Goal: Task Accomplishment & Management: Manage account settings

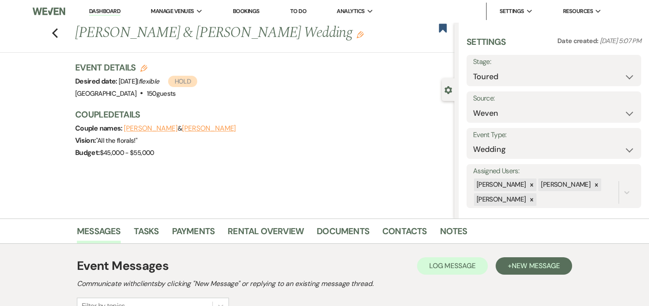
select select "5"
select select "1"
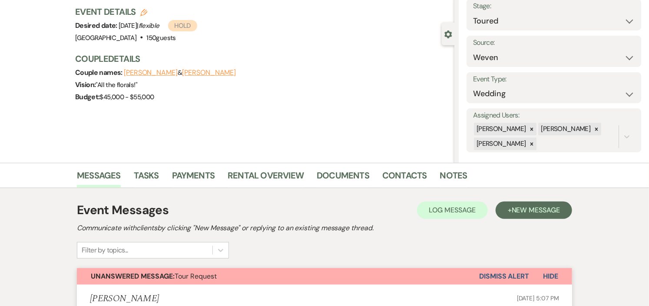
scroll to position [193, 0]
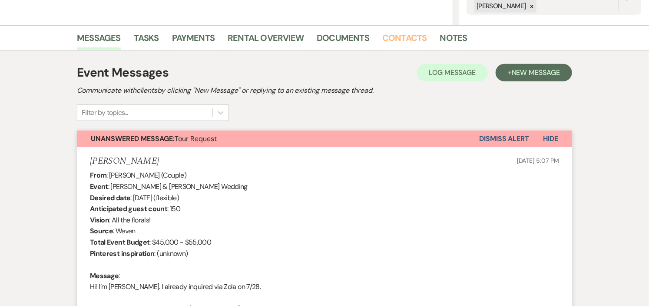
click at [401, 36] on link "Contacts" at bounding box center [404, 40] width 45 height 19
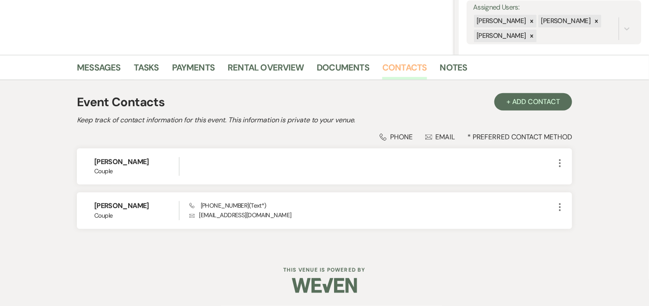
scroll to position [163, 0]
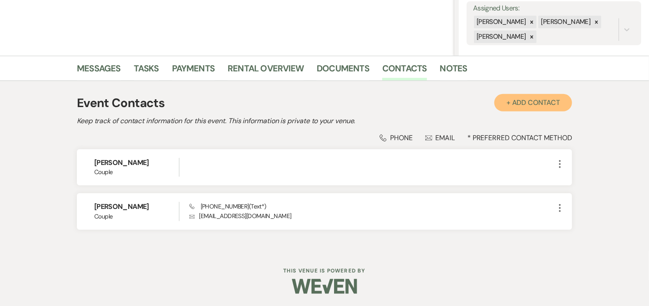
click at [527, 96] on button "+ Add Contact" at bounding box center [534, 102] width 78 height 17
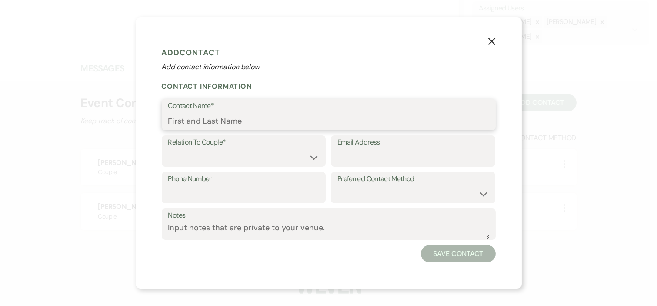
click at [268, 115] on input "Contact Name*" at bounding box center [328, 120] width 321 height 17
type input "M"
type input "[PERSON_NAME]"
click at [285, 155] on select "Couple Planner Parent of Couple Family Member Friend Other" at bounding box center [243, 157] width 151 height 17
select select "3"
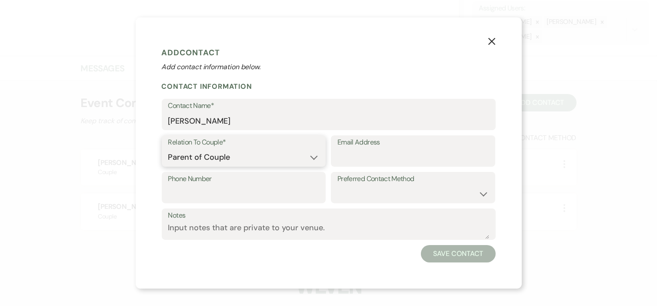
click at [168, 149] on select "Couple Planner Parent of Couple Family Member Friend Other" at bounding box center [243, 157] width 151 height 17
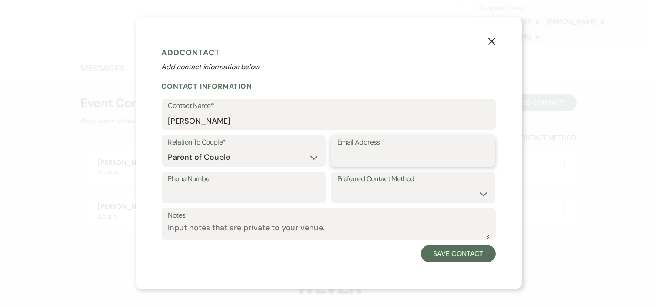
click at [372, 158] on input "Email Address" at bounding box center [412, 157] width 151 height 17
type input "millgirl341@gmail.com"
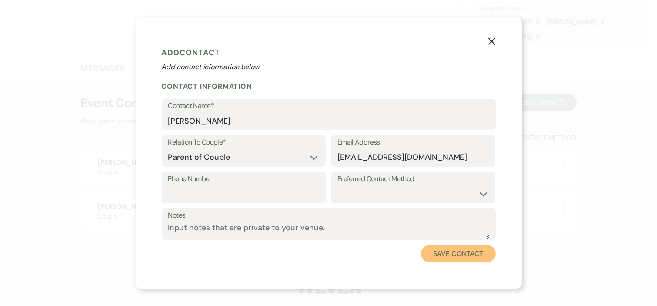
click at [466, 252] on button "Save Contact" at bounding box center [458, 253] width 74 height 17
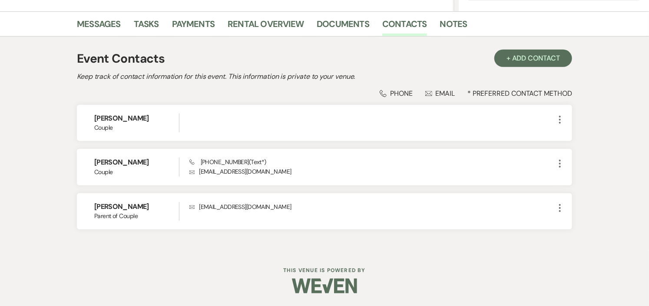
scroll to position [159, 0]
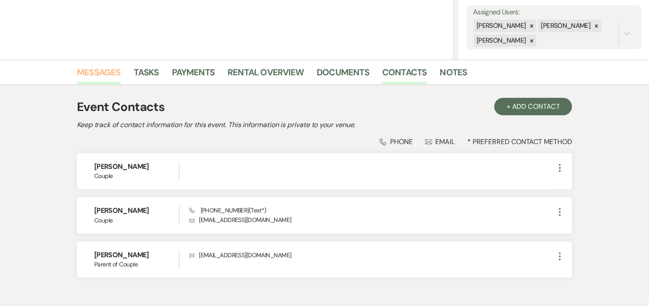
click at [83, 71] on link "Messages" at bounding box center [99, 74] width 44 height 19
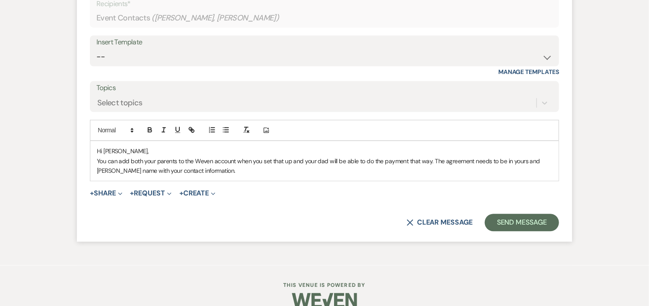
scroll to position [2330, 0]
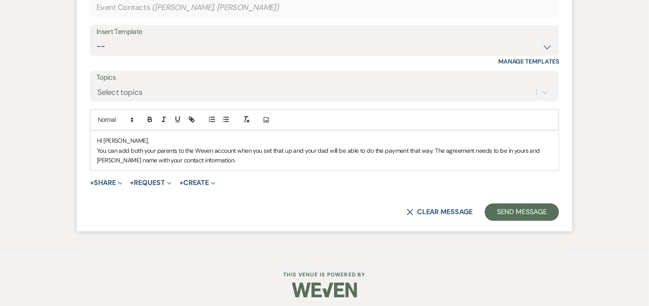
click at [178, 159] on p "You can add both your parents to the Weven account when you set that up and you…" at bounding box center [324, 156] width 455 height 20
click at [392, 163] on p "You can add boto the Weven account when you set that up and your dad will be ab…" at bounding box center [324, 156] width 455 height 20
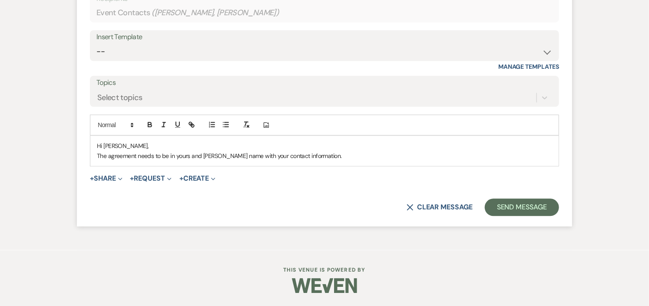
click at [350, 160] on p "The agreement needs to be in yours and [PERSON_NAME] name with your contact inf…" at bounding box center [324, 156] width 455 height 10
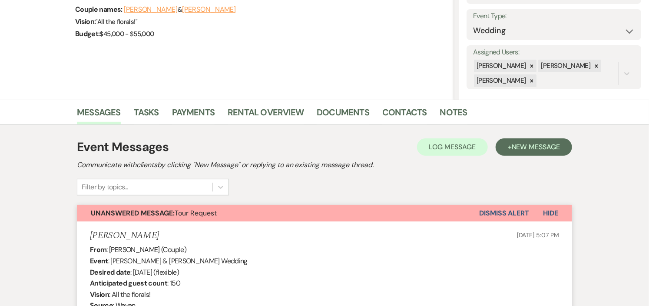
scroll to position [145, 0]
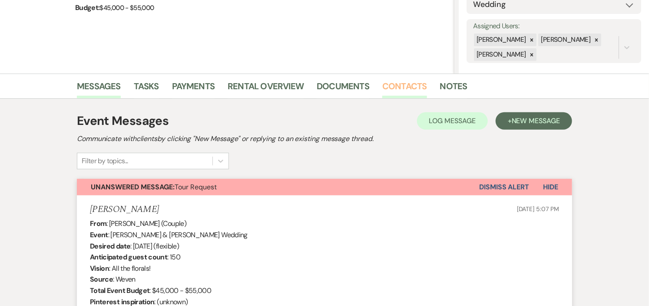
click at [399, 86] on link "Contacts" at bounding box center [404, 88] width 45 height 19
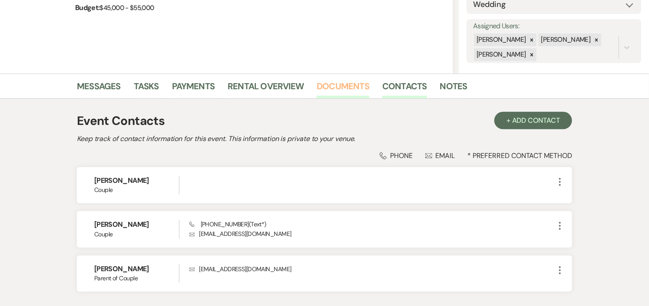
click at [359, 84] on link "Documents" at bounding box center [343, 88] width 53 height 19
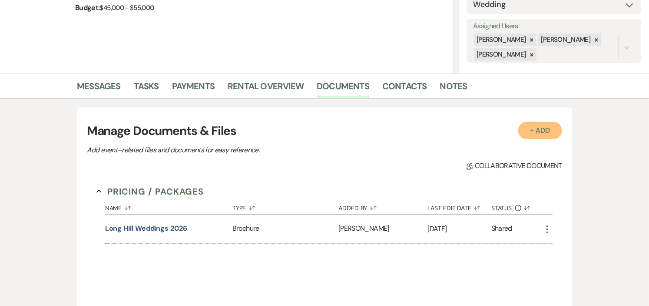
click at [550, 129] on button "+ Add" at bounding box center [540, 130] width 44 height 17
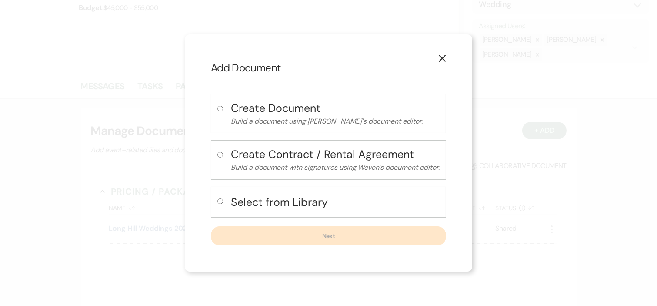
click at [272, 202] on h4 "Select from Library" at bounding box center [335, 201] width 209 height 15
radio input "true"
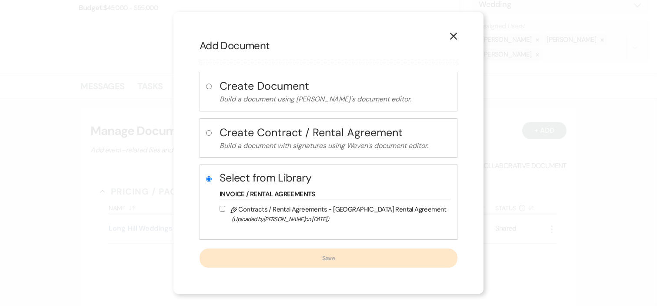
click at [274, 216] on span "(Uploaded by Laurie Lee on Jan 14th, 2022 )" at bounding box center [339, 219] width 215 height 10
click at [225, 211] on input "Pencil Contracts / Rental Agreements - Long Hill Rental Agreement (Uploaded by …" at bounding box center [222, 209] width 6 height 6
checkbox input "true"
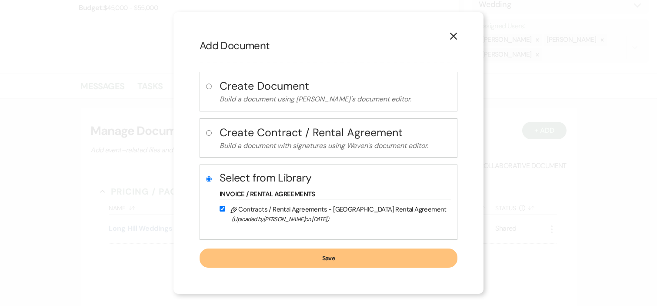
click at [322, 257] on button "Save" at bounding box center [328, 257] width 258 height 19
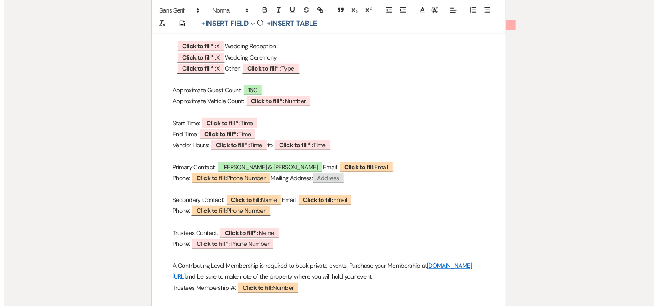
scroll to position [145, 0]
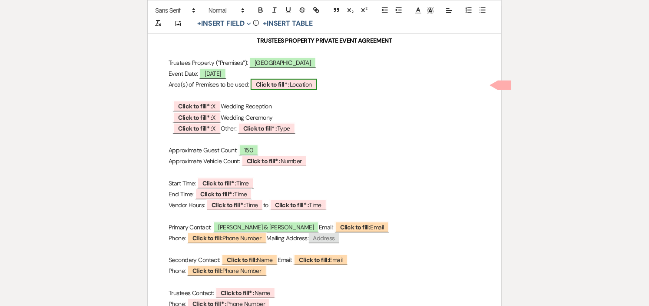
click at [264, 83] on b "Click to fill* :" at bounding box center [273, 84] width 34 height 8
select select "owner"
select select "Location"
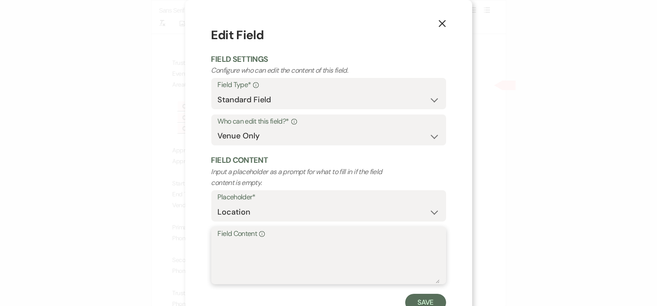
click at [259, 251] on textarea "Field Content Info" at bounding box center [329, 260] width 222 height 43
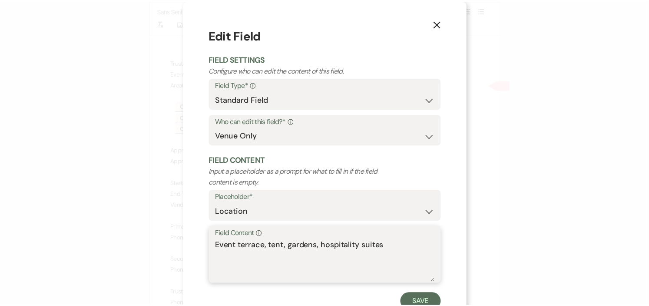
scroll to position [31, 0]
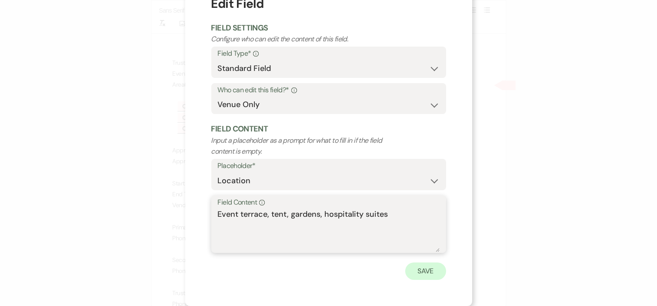
type textarea "Event terrace, tent, gardens, hospitality suites"
click at [416, 270] on button "Save" at bounding box center [425, 270] width 41 height 17
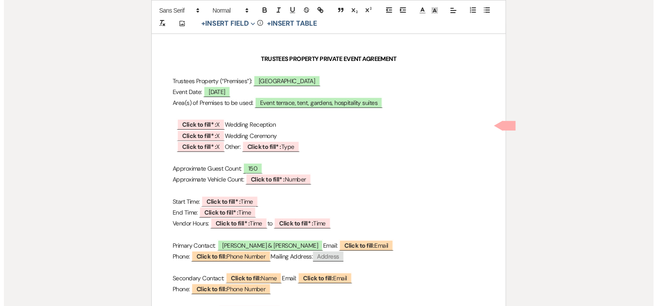
scroll to position [193, 0]
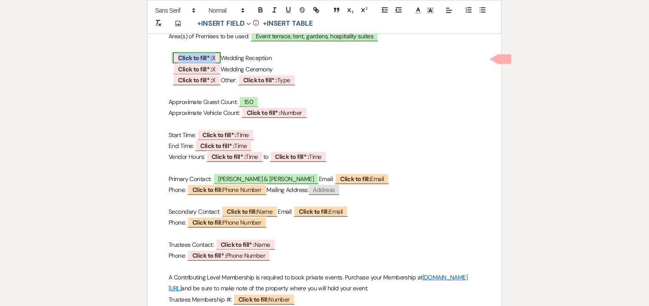
click at [212, 58] on b "Click to fill* :" at bounding box center [195, 58] width 34 height 8
select select "owner"
select select "custom_placeholder"
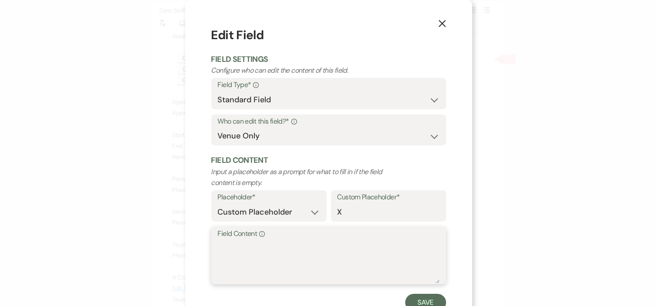
click at [260, 249] on textarea "Field Content Info" at bounding box center [329, 260] width 222 height 43
type textarea "X"
click at [428, 297] on button "Save" at bounding box center [425, 301] width 41 height 17
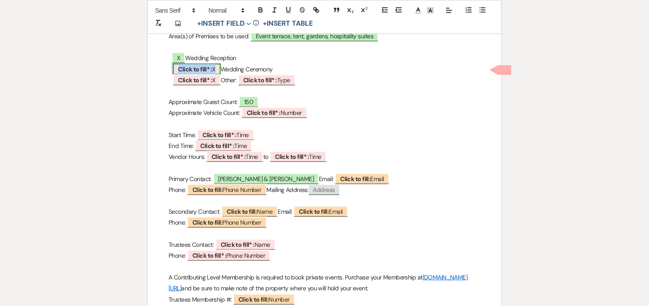
click at [203, 69] on b "Click to fill* :" at bounding box center [195, 69] width 34 height 8
select select "owner"
select select "custom_placeholder"
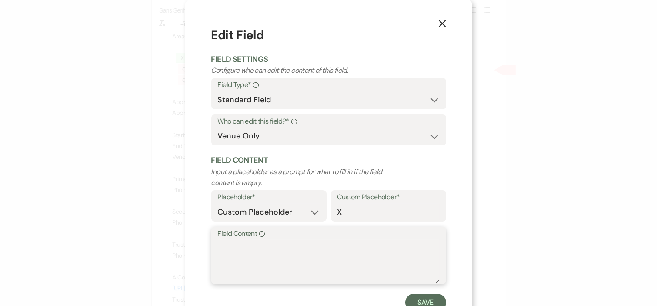
click at [271, 254] on textarea "Field Content Info" at bounding box center [329, 260] width 222 height 43
type textarea "X"
click at [426, 297] on button "Save" at bounding box center [425, 301] width 41 height 17
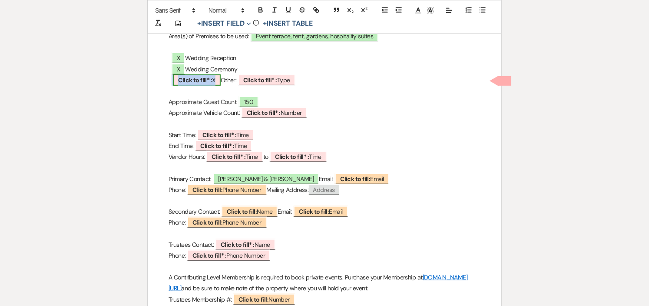
click at [199, 78] on b "Click to fill* :" at bounding box center [195, 80] width 34 height 8
select select "owner"
select select "custom_placeholder"
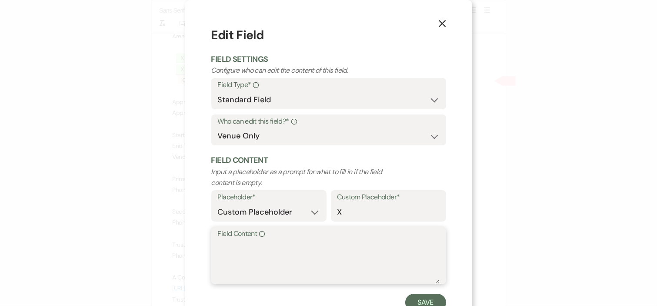
click at [283, 272] on textarea "Field Content Info" at bounding box center [329, 260] width 222 height 43
type textarea "n/a"
click at [412, 299] on button "Save" at bounding box center [425, 301] width 41 height 17
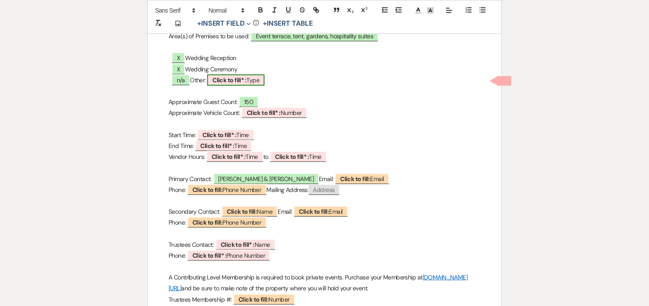
click at [262, 80] on span "Click to fill* : Type" at bounding box center [235, 79] width 57 height 11
select select "owner"
select select "Type"
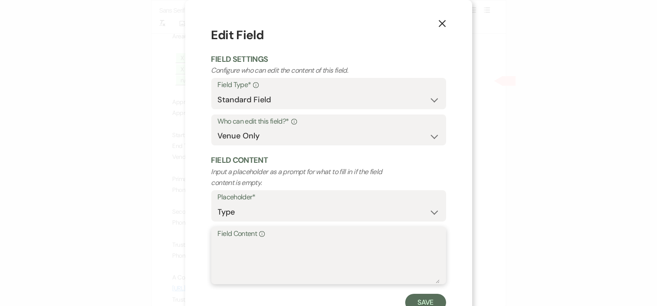
drag, startPoint x: 342, startPoint y: 270, endPoint x: 341, endPoint y: 265, distance: 5.0
click at [341, 269] on textarea "Field Content Info" at bounding box center [329, 260] width 222 height 43
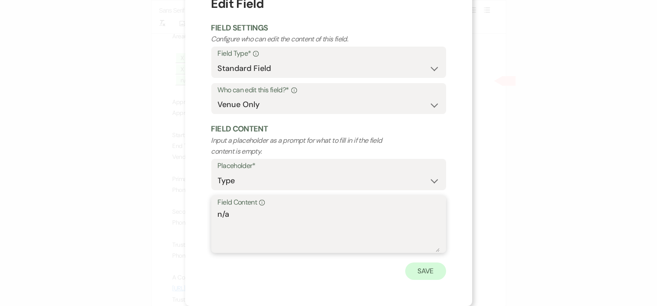
type textarea "n/a"
click at [410, 270] on button "Save" at bounding box center [425, 270] width 41 height 17
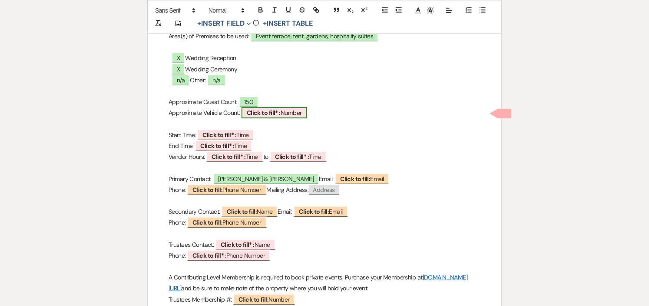
click at [266, 111] on b "Click to fill* :" at bounding box center [264, 113] width 34 height 8
select select "owner"
select select "Number"
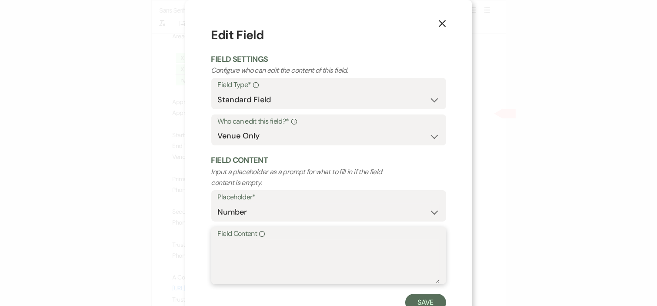
click at [306, 261] on textarea "Field Content Info" at bounding box center [329, 260] width 222 height 43
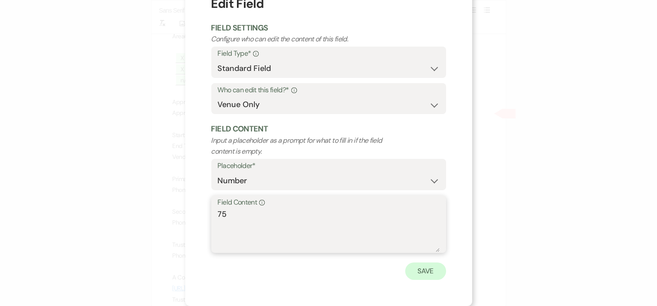
type textarea "75"
click at [419, 269] on button "Save" at bounding box center [425, 270] width 41 height 17
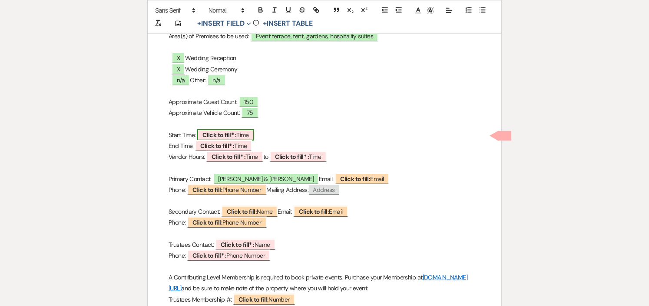
click at [240, 133] on span "Click to fill* : Time" at bounding box center [225, 134] width 57 height 11
select select "owner"
select select "Time"
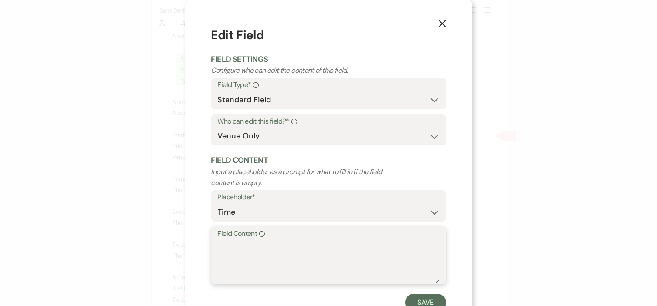
click at [269, 251] on textarea "Field Content Info" at bounding box center [329, 260] width 222 height 43
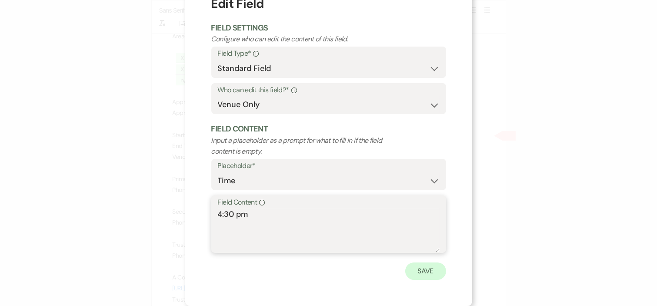
type textarea "4:30 pm"
click at [418, 269] on button "Save" at bounding box center [425, 270] width 41 height 17
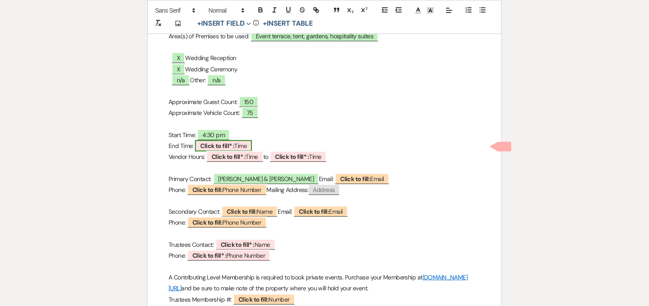
click at [216, 142] on b "Click to fill* :" at bounding box center [217, 146] width 34 height 8
select select "owner"
select select "Time"
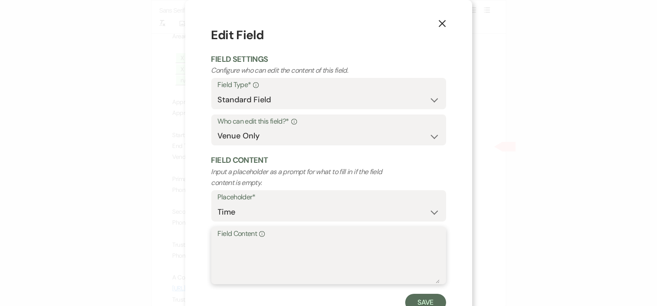
click at [282, 264] on textarea "Field Content Info" at bounding box center [329, 260] width 222 height 43
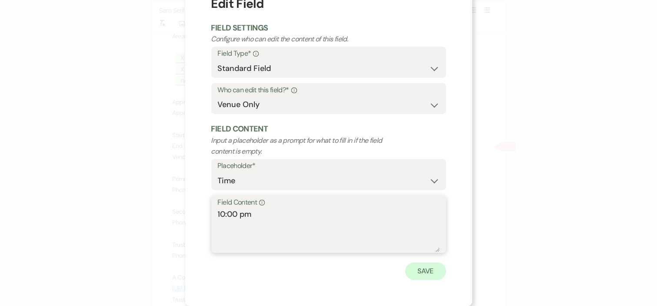
type textarea "10:00 pm"
click at [409, 269] on button "Save" at bounding box center [425, 270] width 41 height 17
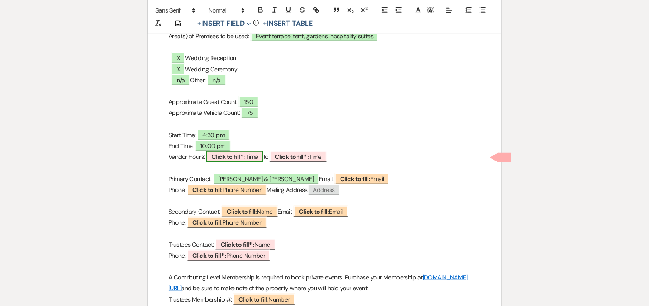
click at [240, 157] on b "Click to fill* :" at bounding box center [229, 157] width 34 height 8
select select "owner"
select select "Time"
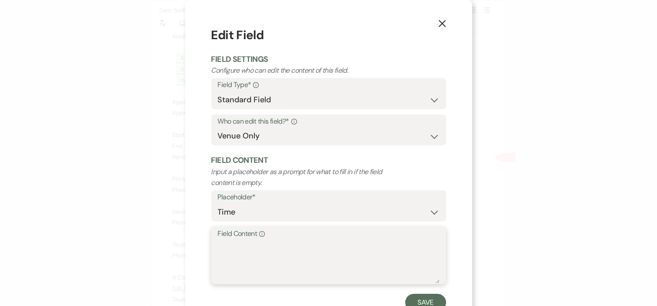
click at [260, 255] on textarea "Field Content Info" at bounding box center [329, 260] width 222 height 43
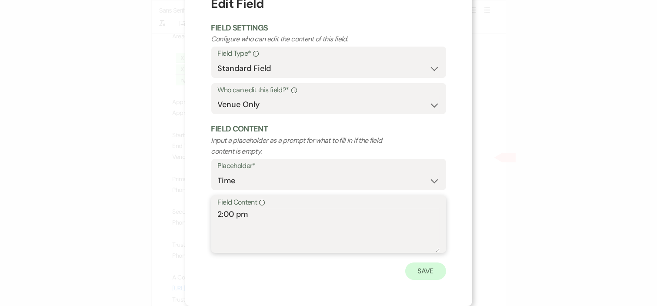
type textarea "2:00 pm"
click at [406, 267] on button "Save" at bounding box center [425, 270] width 41 height 17
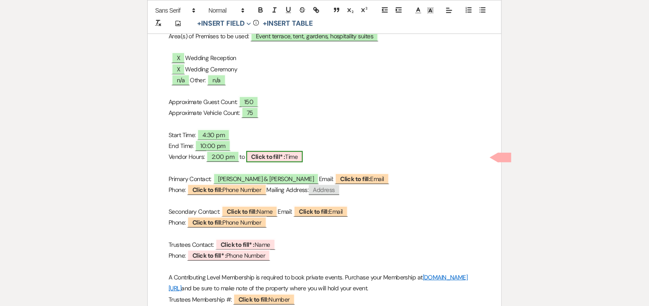
click at [264, 155] on b "Click to fill* :" at bounding box center [269, 157] width 34 height 8
select select "owner"
select select "Time"
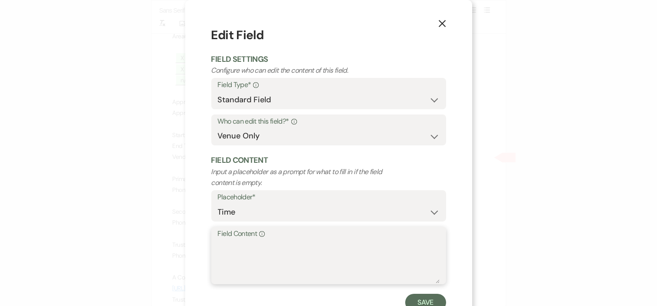
click at [263, 257] on textarea "Field Content Info" at bounding box center [329, 260] width 222 height 43
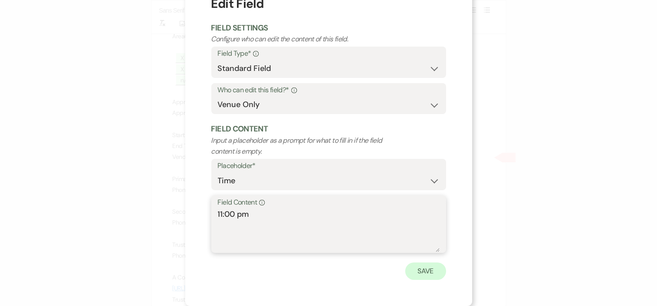
type textarea "11:00 pm"
click at [424, 269] on button "Save" at bounding box center [425, 270] width 41 height 17
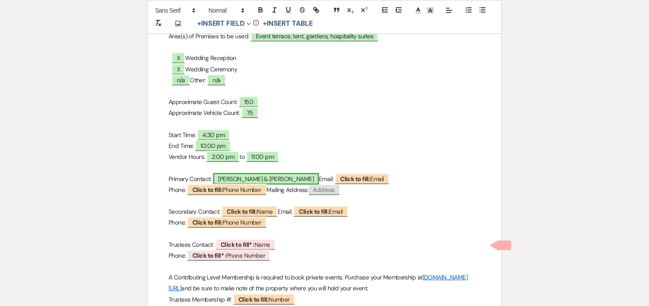
click at [279, 179] on span "Nick Lanchester & Hilary Kligerman" at bounding box center [266, 178] width 106 height 11
select select "smartCustomField"
select select "owner"
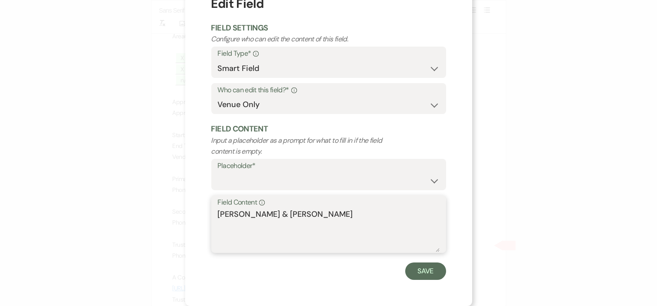
click at [283, 212] on textarea "Nick Lanchester & Hilary Kligerman" at bounding box center [329, 229] width 222 height 43
type textarea "[PERSON_NAME]"
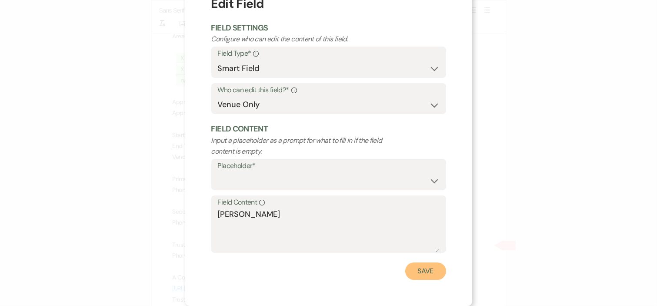
click at [418, 269] on button "Save" at bounding box center [425, 270] width 41 height 17
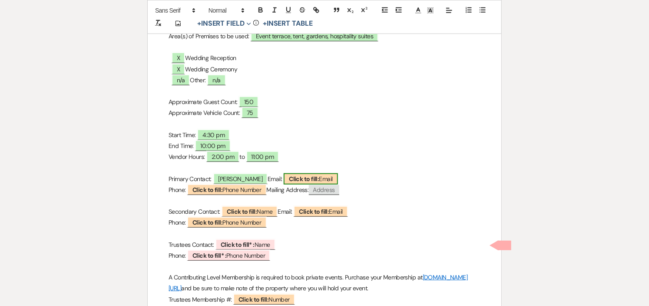
click at [319, 179] on b "Click to fill:" at bounding box center [304, 179] width 30 height 8
select select "Email"
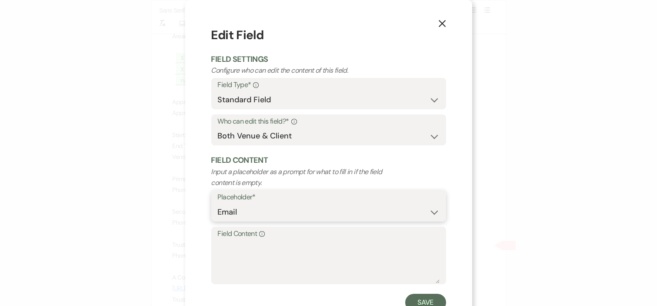
click at [311, 206] on select "Custom Placeholder Date Time Name Location Venue Name Type Number Budget Addres…" at bounding box center [329, 211] width 222 height 17
click at [309, 257] on textarea "Field Content Info" at bounding box center [329, 260] width 222 height 43
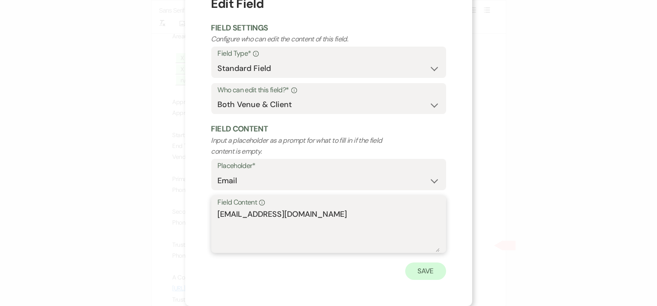
type textarea "hkligerm@gmail.com"
click at [430, 267] on button "Save" at bounding box center [425, 270] width 41 height 17
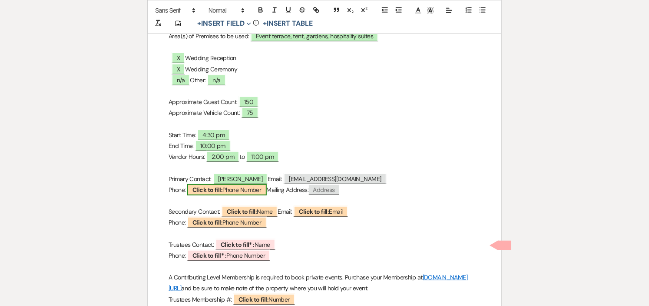
click at [231, 188] on span "Click to fill: Phone Number" at bounding box center [226, 189] width 79 height 11
select select "Phone Number"
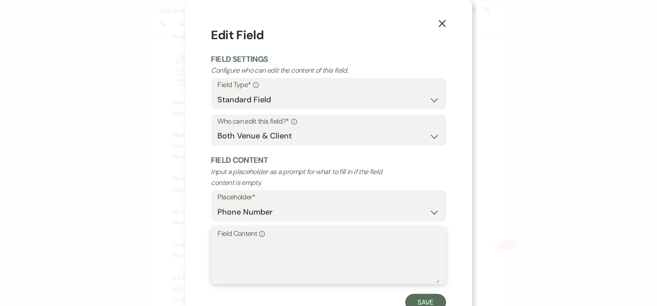
click at [259, 258] on textarea "Field Content Info" at bounding box center [329, 260] width 222 height 43
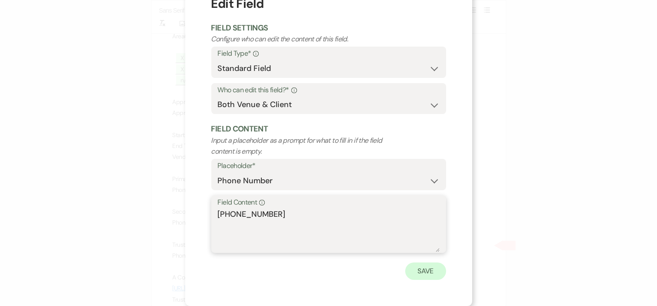
type textarea "978-809-9264"
click at [422, 267] on button "Save" at bounding box center [425, 270] width 41 height 17
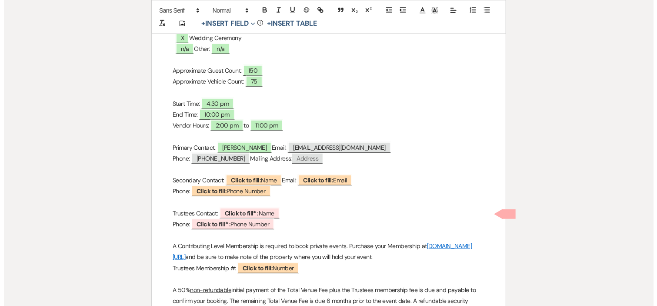
scroll to position [241, 0]
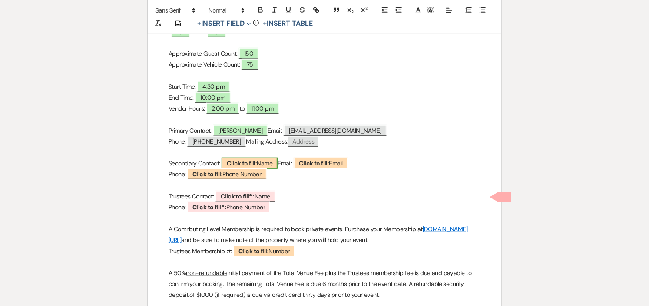
click at [237, 161] on b "Click to fill:" at bounding box center [242, 163] width 30 height 8
select select "Name"
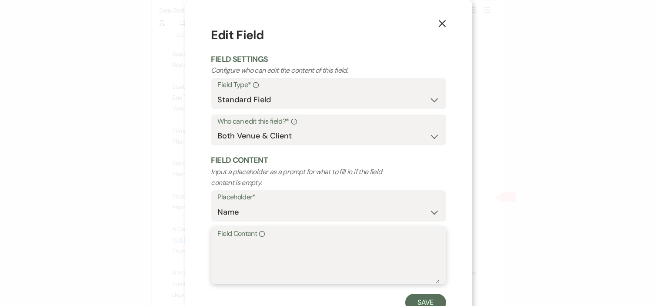
click at [296, 244] on textarea "Field Content Info" at bounding box center [329, 260] width 222 height 43
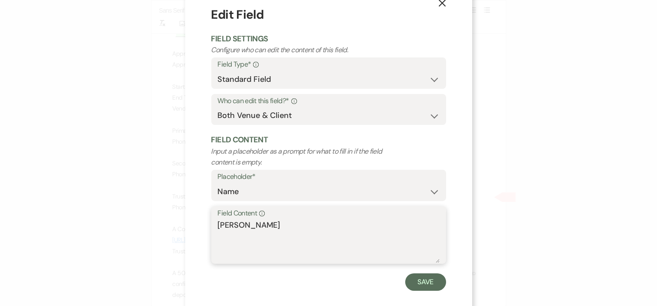
scroll to position [31, 0]
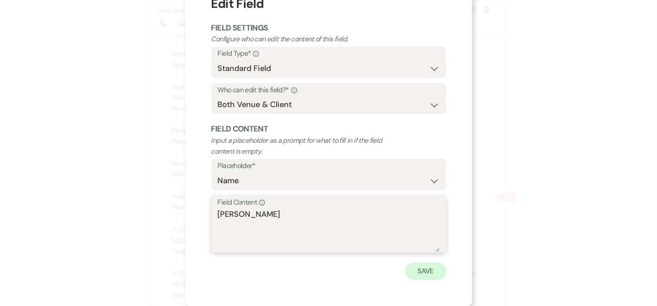
type textarea "[PERSON_NAME]"
click at [429, 271] on button "Save" at bounding box center [425, 270] width 41 height 17
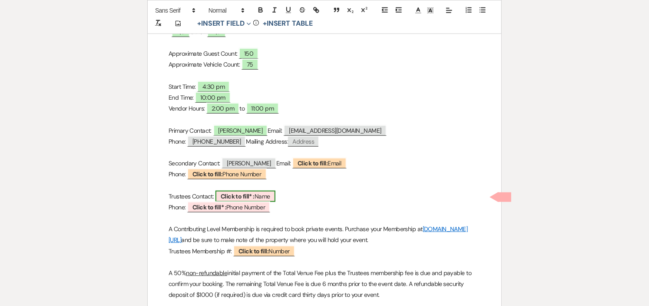
click at [253, 195] on b "Click to fill* :" at bounding box center [238, 196] width 34 height 8
select select "owner"
select select "Name"
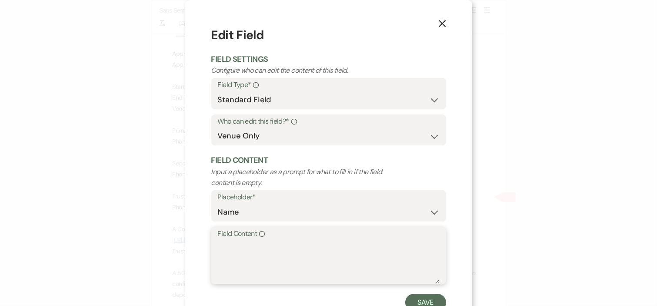
click at [280, 254] on textarea "Field Content Info" at bounding box center [329, 260] width 222 height 43
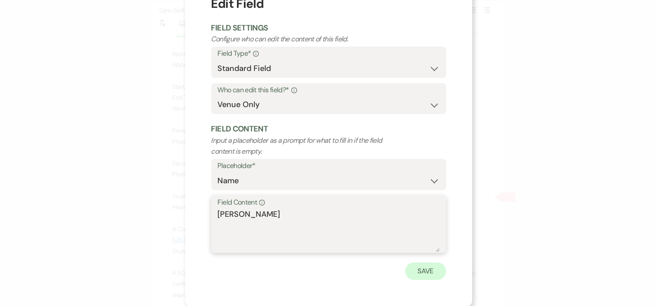
type textarea "[PERSON_NAME]"
click at [417, 268] on button "Save" at bounding box center [425, 270] width 41 height 17
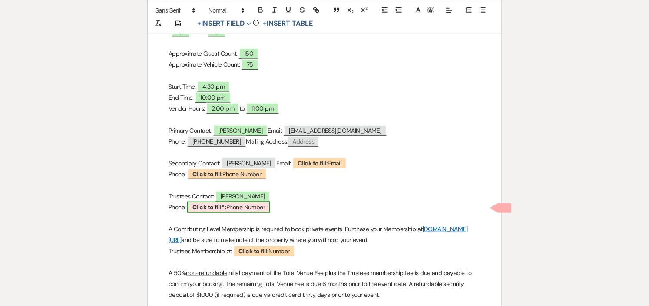
click at [246, 206] on span "Click to fill* : Phone Number" at bounding box center [228, 206] width 83 height 11
select select "owner"
select select "Phone Number"
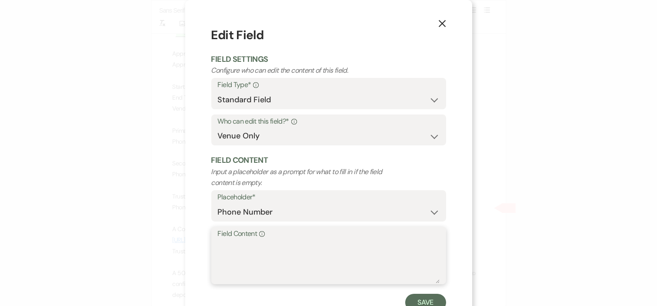
click at [287, 246] on textarea "Field Content Info" at bounding box center [329, 260] width 222 height 43
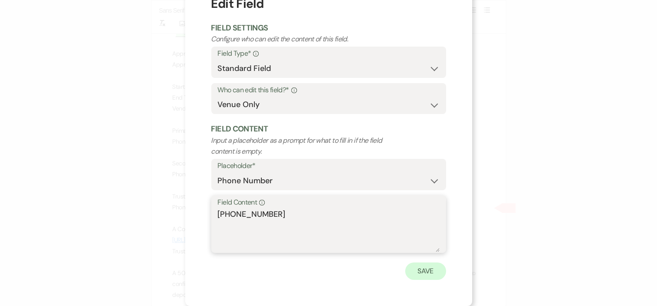
type textarea "781-259-8912"
click at [414, 264] on button "Save" at bounding box center [425, 270] width 41 height 17
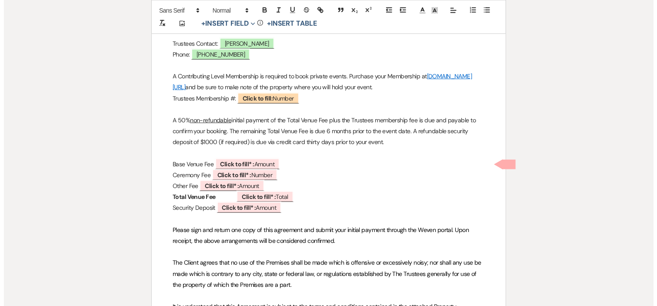
scroll to position [435, 0]
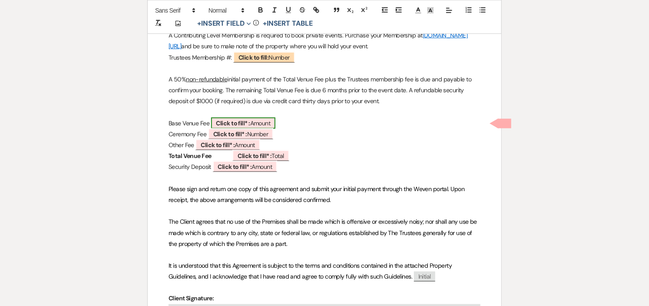
click at [273, 123] on span "Click to fill* : Amount" at bounding box center [243, 122] width 65 height 11
select select "owner"
select select "Amount"
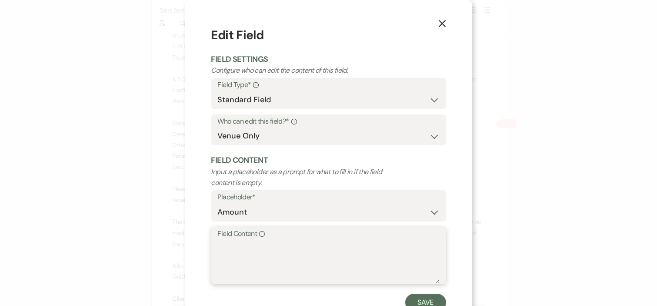
click at [294, 249] on textarea "Field Content Info" at bounding box center [329, 260] width 222 height 43
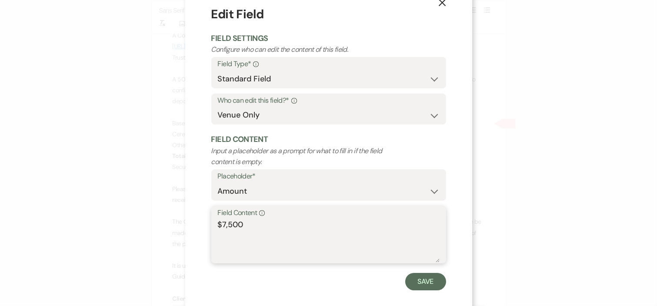
scroll to position [31, 0]
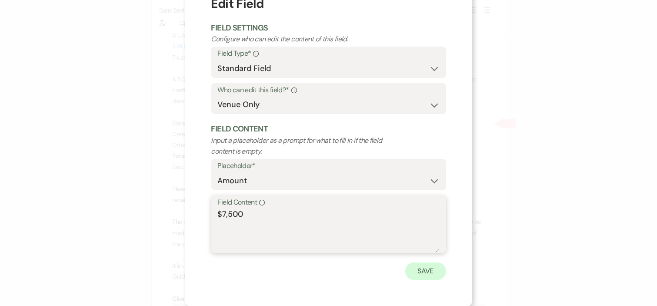
type textarea "$7,500"
click at [423, 266] on button "Save" at bounding box center [425, 270] width 41 height 17
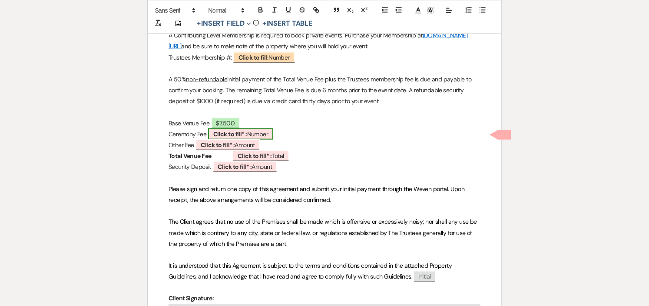
click at [274, 135] on span "Click to fill* : Number" at bounding box center [241, 133] width 66 height 11
select select "owner"
select select "Number"
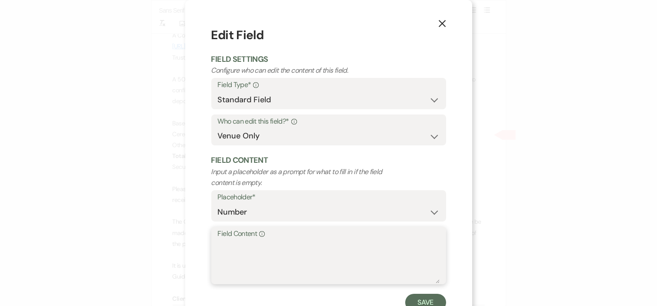
click at [286, 258] on textarea "Field Content Info" at bounding box center [329, 260] width 222 height 43
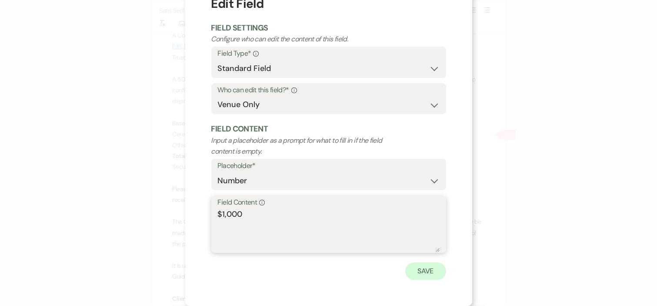
type textarea "$1,000"
click at [410, 271] on button "Save" at bounding box center [425, 270] width 41 height 17
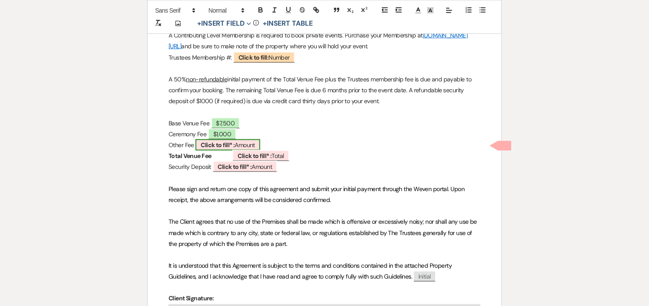
click at [260, 146] on span "Click to fill* : Amount" at bounding box center [228, 144] width 65 height 11
select select "owner"
select select "Amount"
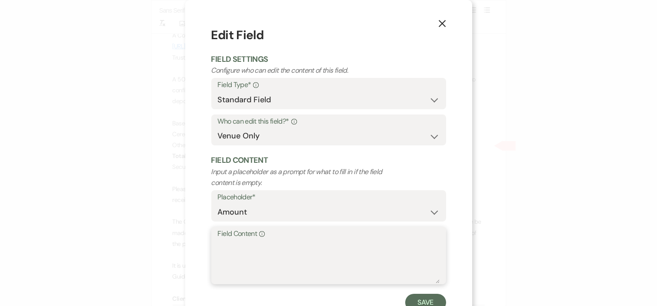
click at [294, 259] on textarea "Field Content Info" at bounding box center [329, 260] width 222 height 43
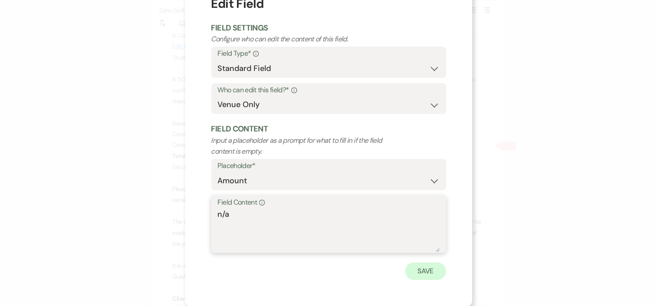
type textarea "n/a"
click at [413, 272] on button "Save" at bounding box center [425, 270] width 41 height 17
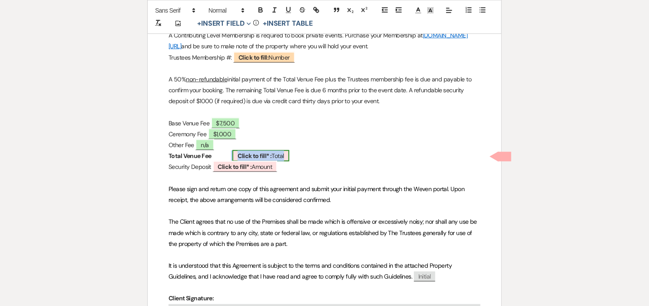
click at [268, 156] on span "Click to fill* : Total" at bounding box center [261, 155] width 56 height 11
select select "owner"
select select "Total"
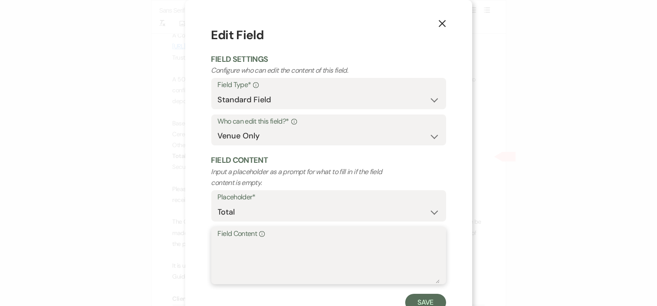
click at [304, 255] on textarea "Field Content Info" at bounding box center [329, 260] width 222 height 43
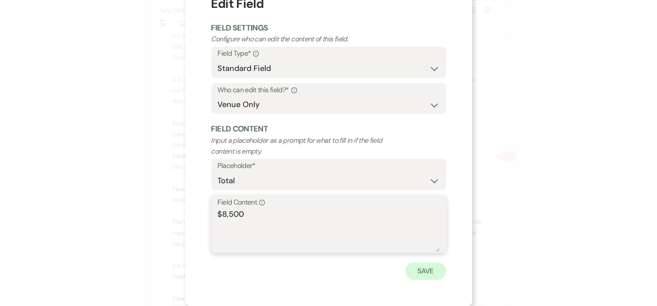
type textarea "$8,500"
click at [416, 270] on button "Save" at bounding box center [425, 270] width 41 height 17
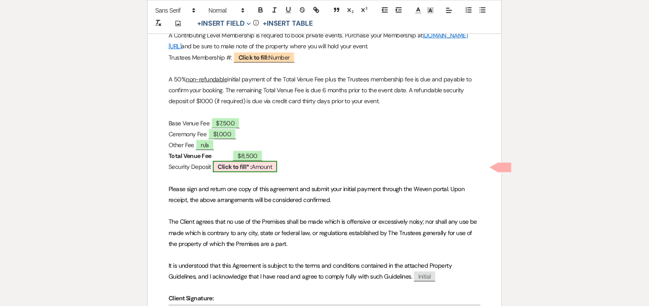
click at [269, 166] on span "Click to fill* : Amount" at bounding box center [245, 166] width 65 height 11
select select "owner"
select select "Amount"
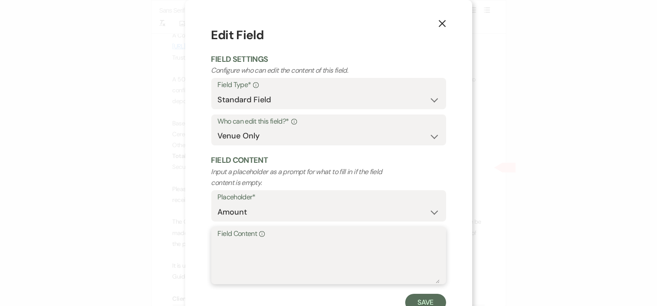
click at [325, 250] on textarea "Field Content Info" at bounding box center [329, 260] width 222 height 43
type textarea "n"
type textarea "%"
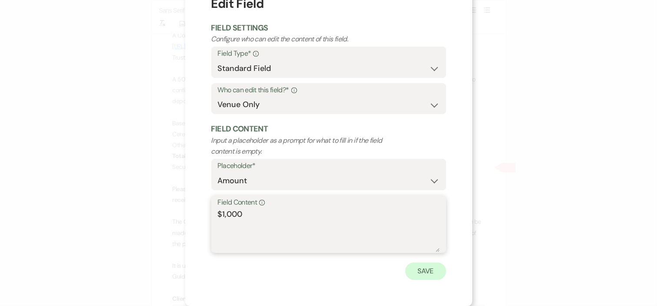
type textarea "$1,000"
click at [426, 269] on button "Save" at bounding box center [425, 270] width 41 height 17
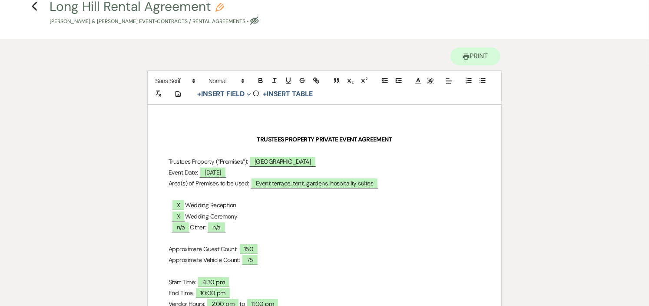
scroll to position [0, 0]
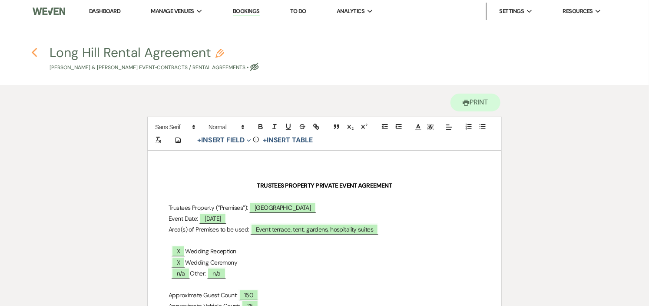
click at [35, 51] on icon "Previous" at bounding box center [34, 52] width 7 height 10
select select "5"
select select "1"
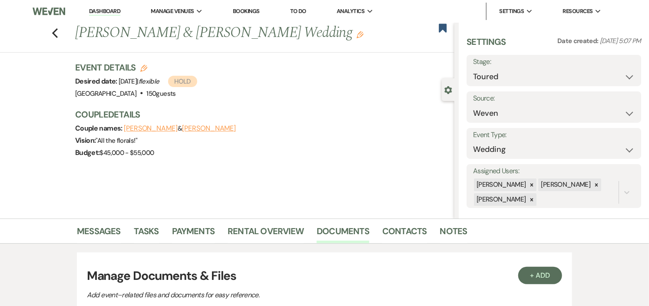
scroll to position [145, 0]
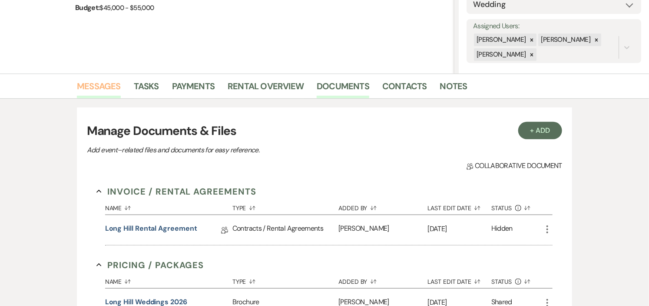
click at [103, 86] on link "Messages" at bounding box center [99, 88] width 44 height 19
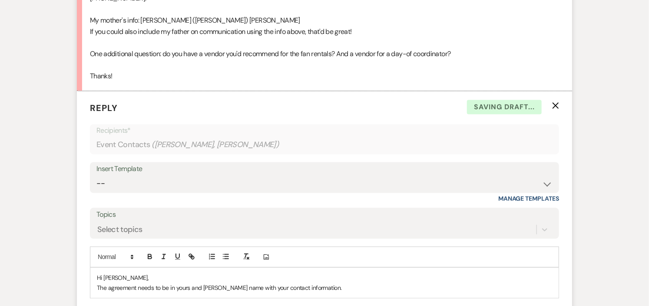
scroll to position [2280, 0]
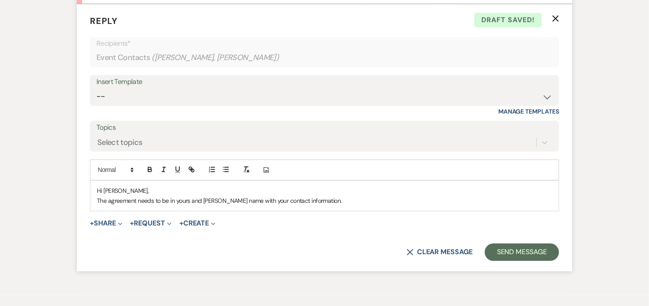
click at [335, 205] on p "The agreement needs to be in yours and Nicks name with your contact information." at bounding box center [324, 201] width 455 height 10
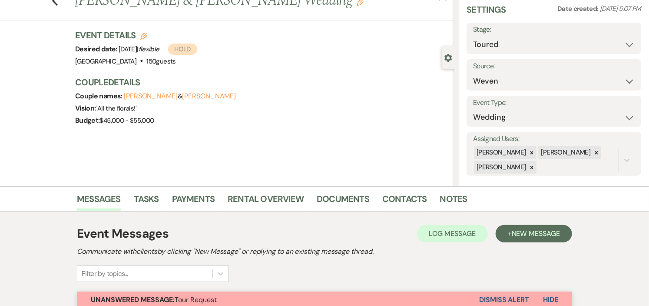
scroll to position [0, 0]
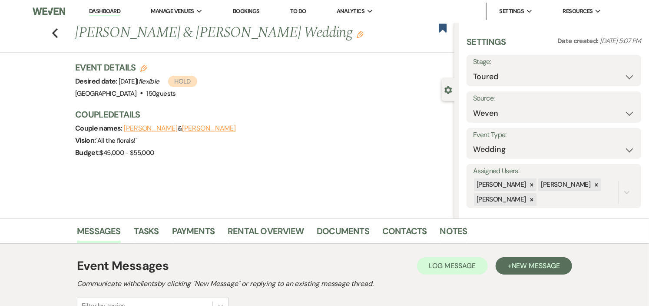
click at [106, 10] on link "Dashboard" at bounding box center [104, 11] width 31 height 8
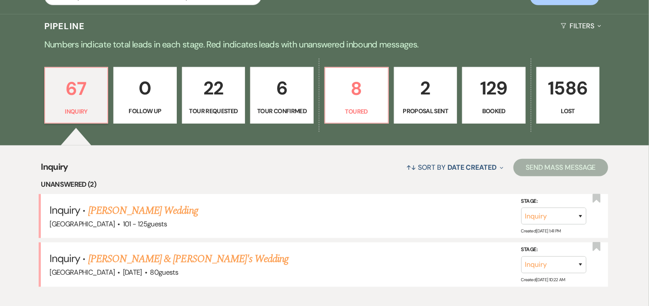
click at [512, 108] on p "Booked" at bounding box center [494, 111] width 52 height 10
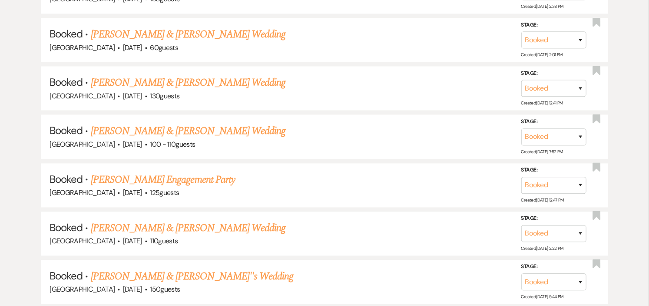
scroll to position [3613, 0]
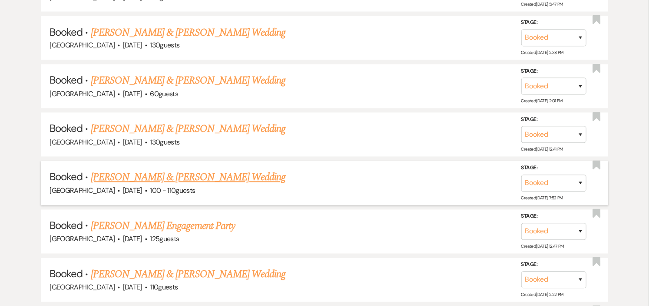
click at [213, 169] on link "[PERSON_NAME] & [PERSON_NAME] Wedding" at bounding box center [188, 177] width 195 height 16
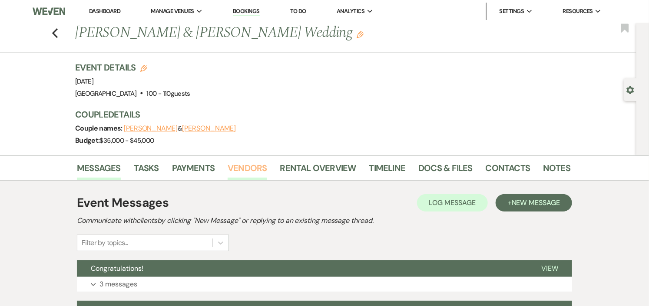
click at [248, 169] on link "Vendors" at bounding box center [247, 170] width 39 height 19
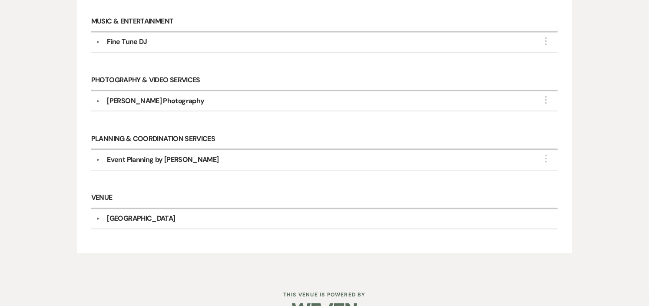
scroll to position [724, 0]
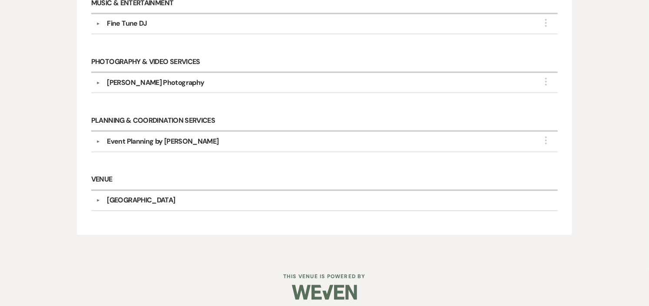
click at [98, 143] on button "▼" at bounding box center [98, 142] width 10 height 4
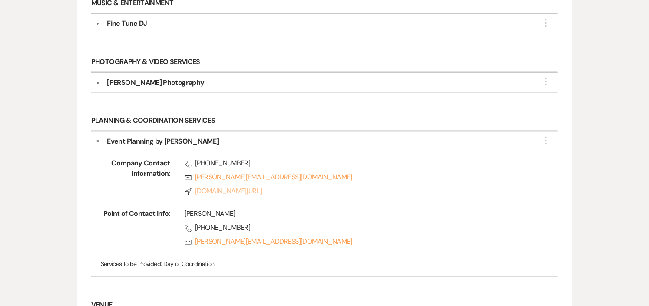
click at [256, 193] on link "Compass eventplanningbysara.com/" at bounding box center [358, 191] width 346 height 10
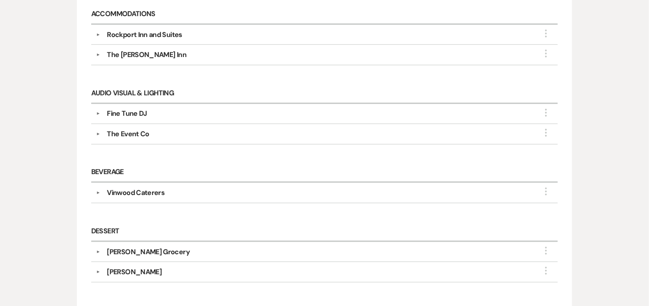
scroll to position [0, 0]
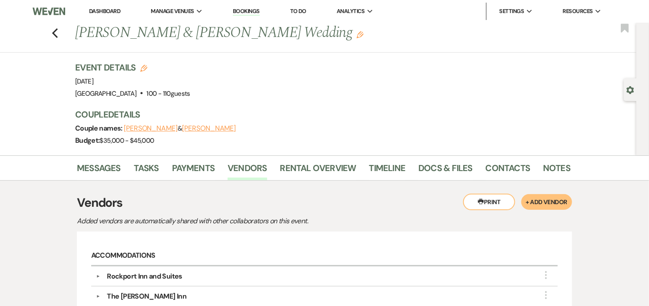
click at [104, 7] on li "Dashboard" at bounding box center [105, 11] width 40 height 17
click at [100, 10] on link "Dashboard" at bounding box center [104, 10] width 31 height 7
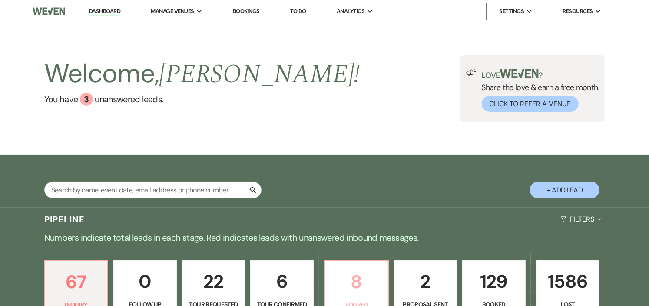
click at [363, 271] on p "8" at bounding box center [357, 281] width 52 height 29
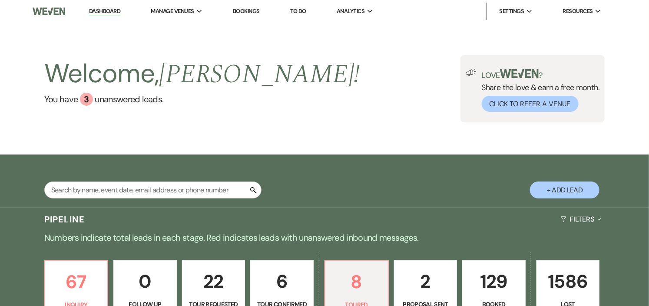
select select "5"
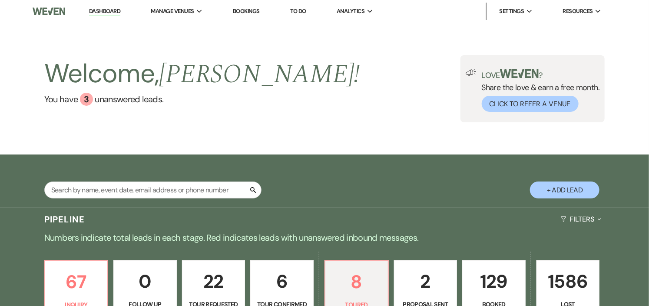
select select "5"
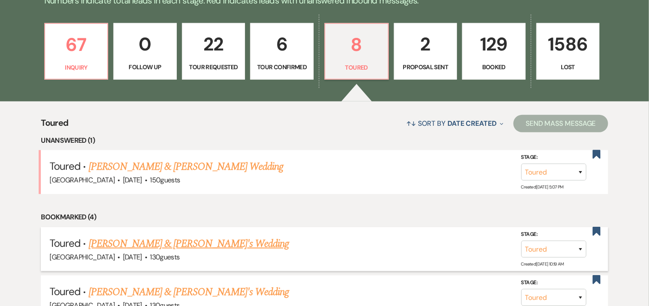
scroll to position [241, 0]
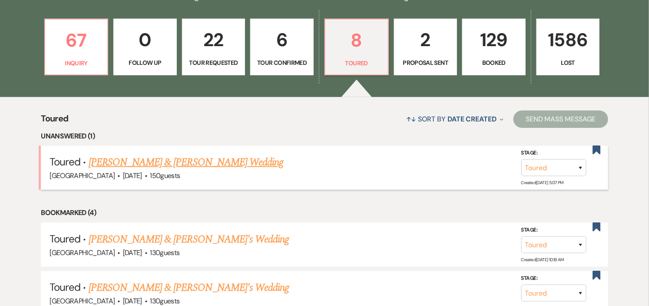
click at [250, 160] on link "[PERSON_NAME] & [PERSON_NAME] Wedding" at bounding box center [186, 162] width 195 height 16
select select "5"
select select "1"
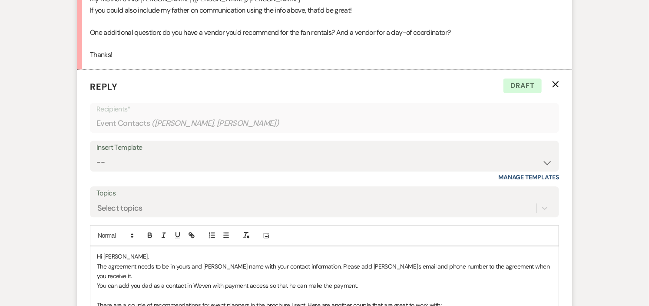
scroll to position [2305, 0]
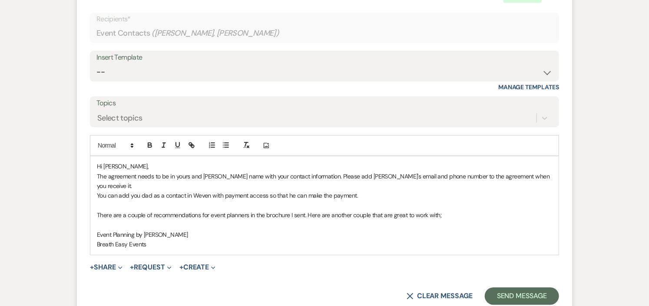
click at [188, 236] on p "Event Planning by Sara" at bounding box center [324, 234] width 455 height 10
drag, startPoint x: 253, startPoint y: 235, endPoint x: 158, endPoint y: 239, distance: 95.3
click at [158, 239] on p "Event Planning by Sara https://eventplanningbysara.com/" at bounding box center [324, 234] width 455 height 10
click at [193, 149] on icon "button" at bounding box center [192, 145] width 8 height 8
click at [251, 245] on link at bounding box center [251, 241] width 19 height 7
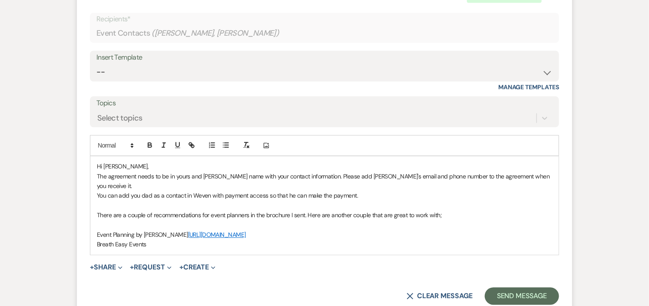
click at [276, 245] on p "Breath Easy Events" at bounding box center [324, 244] width 455 height 10
click at [163, 247] on p "Breath Easy Events" at bounding box center [324, 244] width 455 height 10
drag, startPoint x: 256, startPoint y: 247, endPoint x: 147, endPoint y: 250, distance: 109.6
click at [147, 249] on p "Breath Easy Events https://www.breatheeasyevents.com/" at bounding box center [324, 244] width 455 height 10
click at [192, 147] on icon "button" at bounding box center [192, 145] width 3 height 3
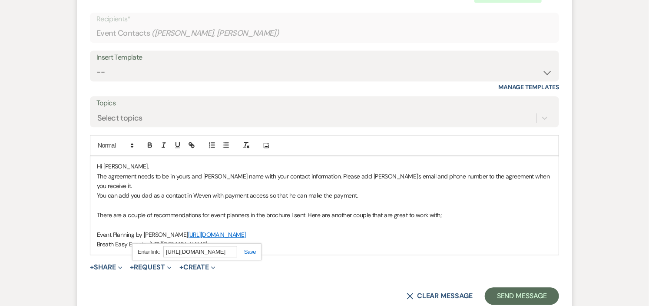
click at [251, 255] on link at bounding box center [246, 251] width 19 height 7
click at [267, 249] on p "Breath Easy Events https://www.breatheeasyevents.com/" at bounding box center [324, 244] width 455 height 10
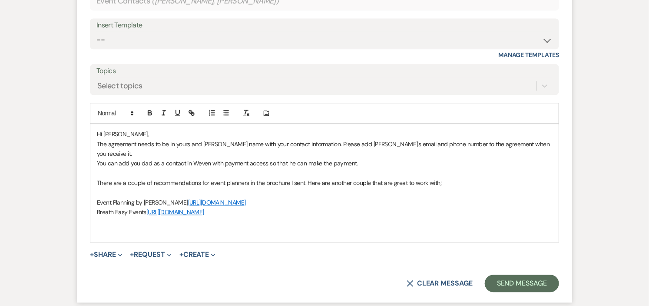
scroll to position [2353, 0]
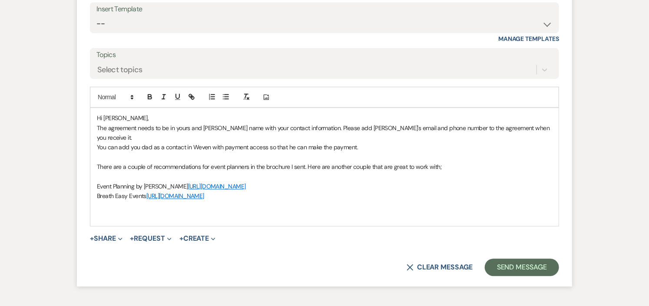
click at [296, 171] on p "There are a couple of recommendations for event planners in the brochure I sent…" at bounding box center [324, 167] width 455 height 10
click at [261, 171] on p "There are a couple of recommendations for event planners in the brochure I sent…" at bounding box center [324, 167] width 455 height 10
click at [187, 176] on p at bounding box center [324, 177] width 455 height 10
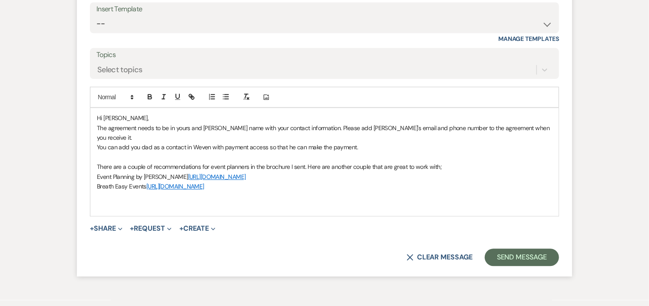
click at [272, 203] on p at bounding box center [324, 206] width 455 height 10
click at [233, 207] on p "For fan rentals you can check with the Event Co." at bounding box center [324, 206] width 455 height 10
drag, startPoint x: 279, startPoint y: 205, endPoint x: 222, endPoint y: 212, distance: 57.8
click at [222, 210] on p "For fan rentals you can check with the Event Co. https://rentent.com/" at bounding box center [324, 206] width 455 height 10
click at [192, 97] on line "button" at bounding box center [192, 97] width 2 height 2
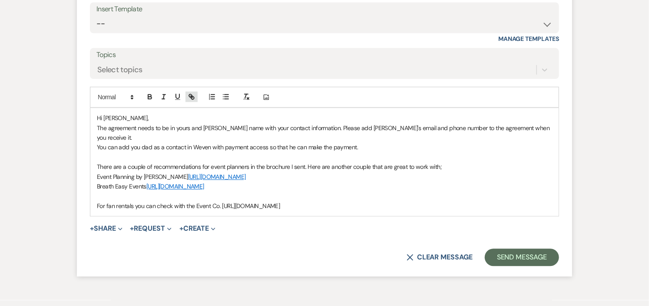
type input "https://rentent.com/"
click at [297, 216] on link at bounding box center [298, 212] width 19 height 7
click at [313, 203] on p "For fan rentals you can check with the Event Co. https://rentent.com/" at bounding box center [324, 206] width 455 height 10
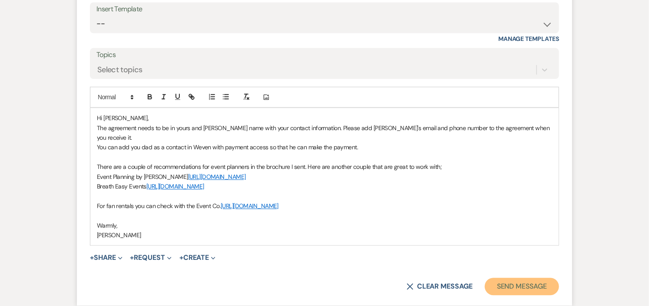
click at [508, 290] on button "Send Message" at bounding box center [522, 285] width 74 height 17
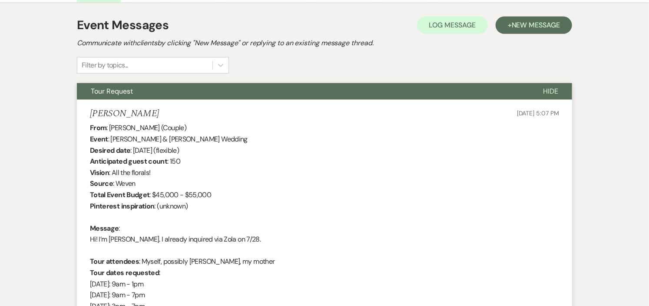
scroll to position [0, 0]
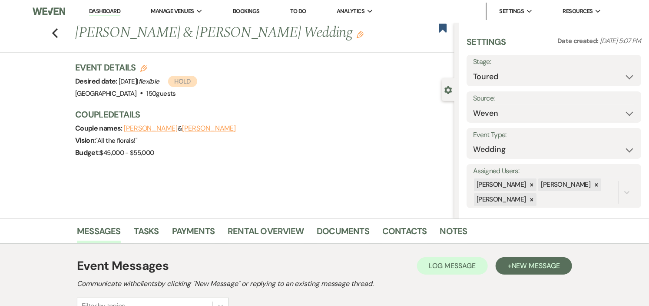
click at [111, 10] on link "Dashboard" at bounding box center [104, 11] width 31 height 8
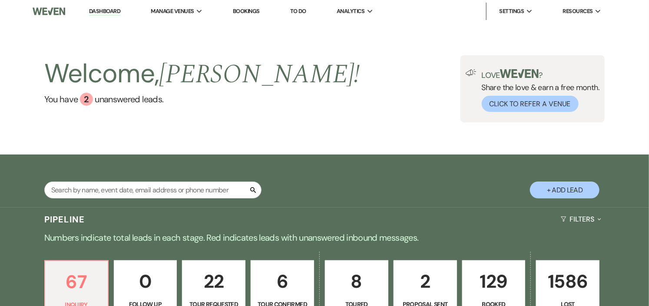
scroll to position [145, 0]
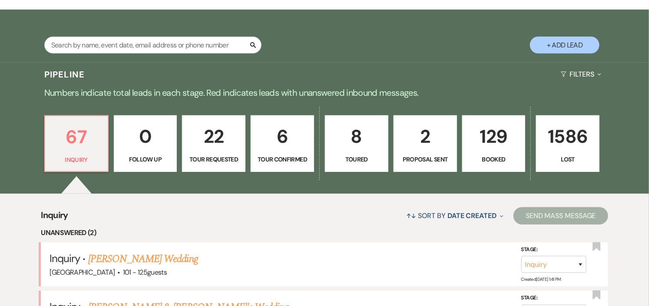
click at [478, 144] on p "129" at bounding box center [494, 136] width 52 height 29
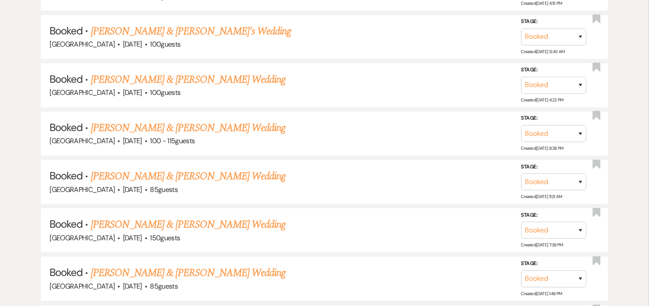
scroll to position [676, 0]
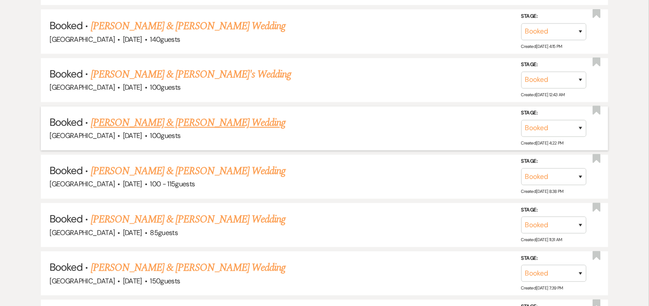
click at [210, 122] on link "[PERSON_NAME] & [PERSON_NAME] Wedding" at bounding box center [188, 123] width 195 height 16
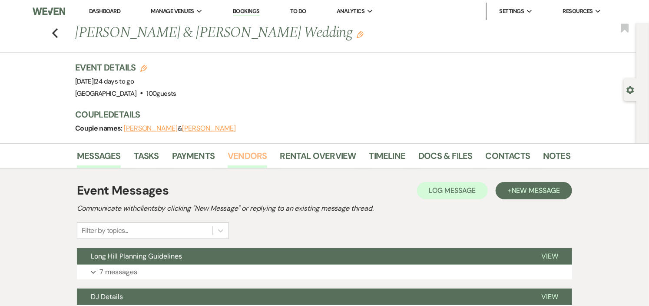
click at [239, 154] on link "Vendors" at bounding box center [247, 158] width 39 height 19
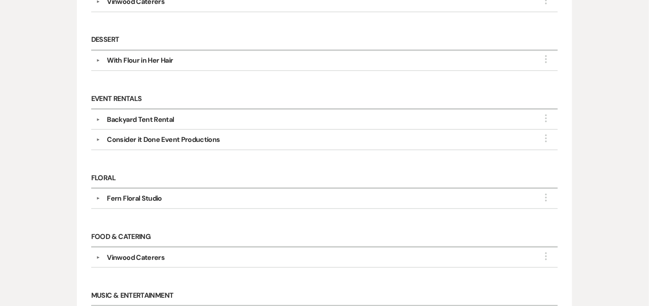
scroll to position [338, 0]
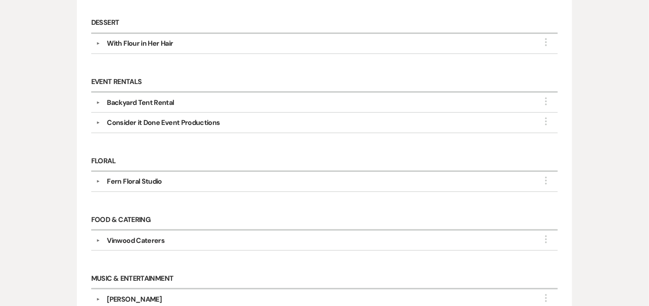
click at [97, 181] on button "▼" at bounding box center [98, 181] width 10 height 4
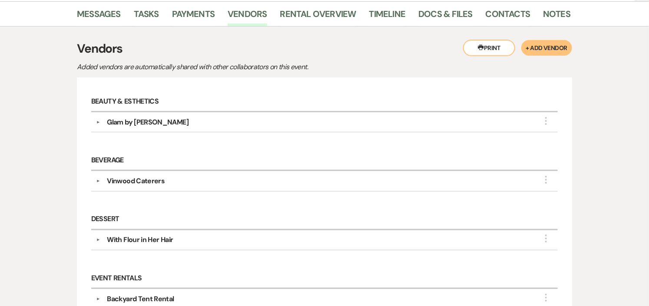
scroll to position [0, 0]
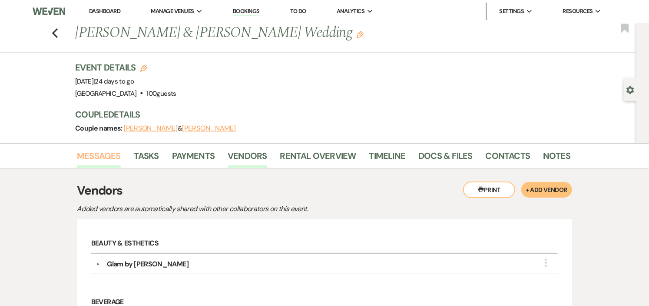
click at [93, 150] on link "Messages" at bounding box center [99, 158] width 44 height 19
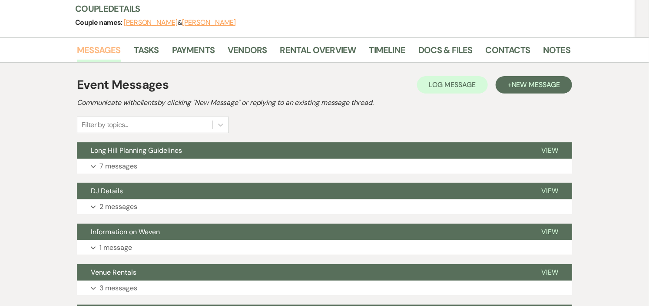
scroll to position [145, 0]
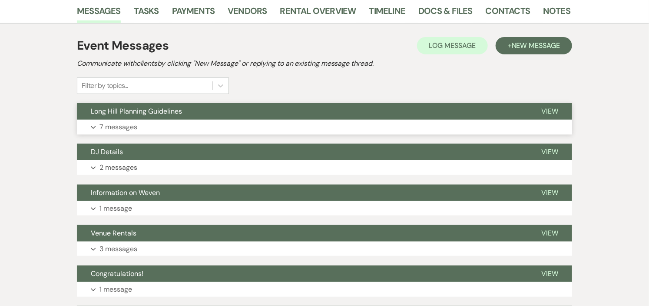
click at [294, 120] on button "Expand 7 messages" at bounding box center [324, 127] width 495 height 15
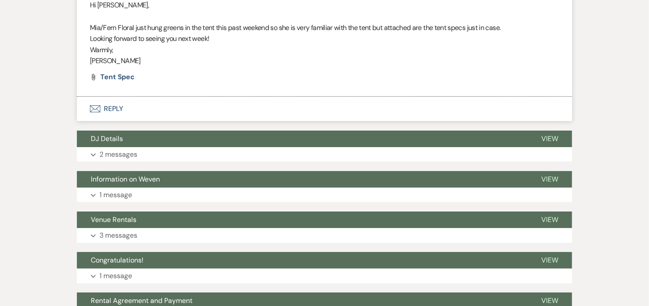
scroll to position [1401, 0]
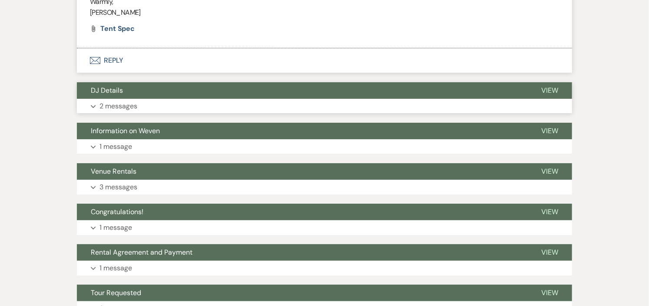
click at [306, 103] on button "Expand 2 messages" at bounding box center [324, 106] width 495 height 15
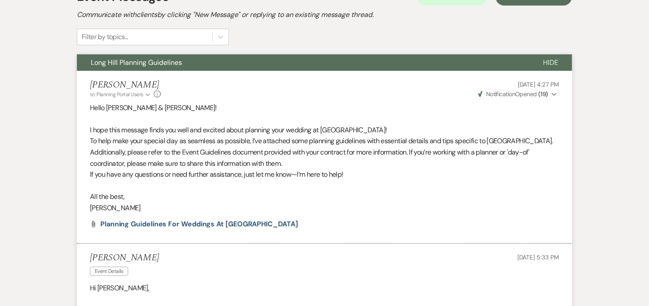
scroll to position [0, 0]
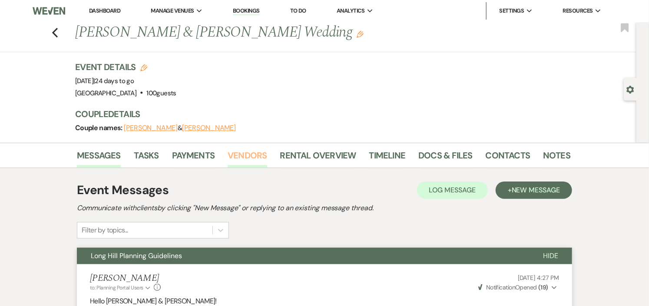
click at [250, 155] on link "Vendors" at bounding box center [247, 157] width 39 height 19
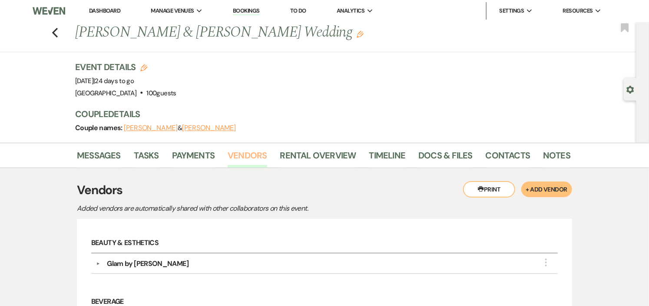
scroll to position [242, 0]
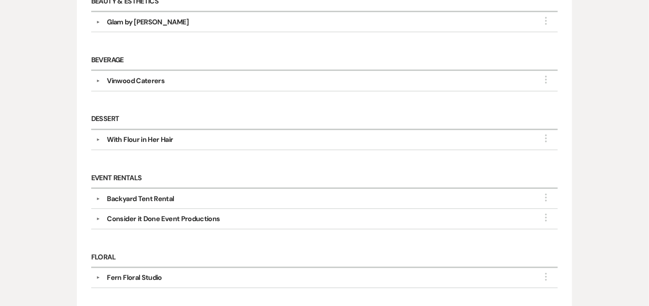
click at [136, 139] on div "With Flour in Her Hair" at bounding box center [140, 139] width 66 height 10
